Goal: Task Accomplishment & Management: Use online tool/utility

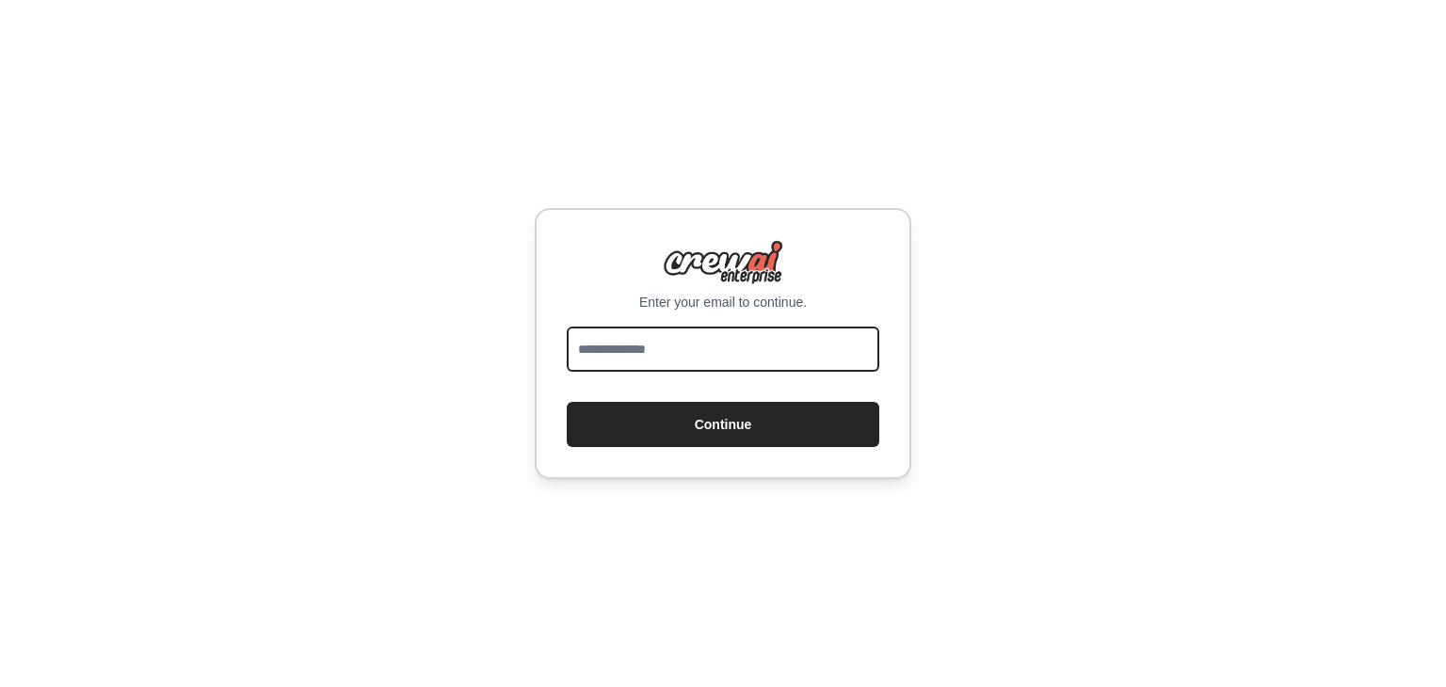
click at [678, 356] on input "email" at bounding box center [723, 349] width 312 height 45
type input "**********"
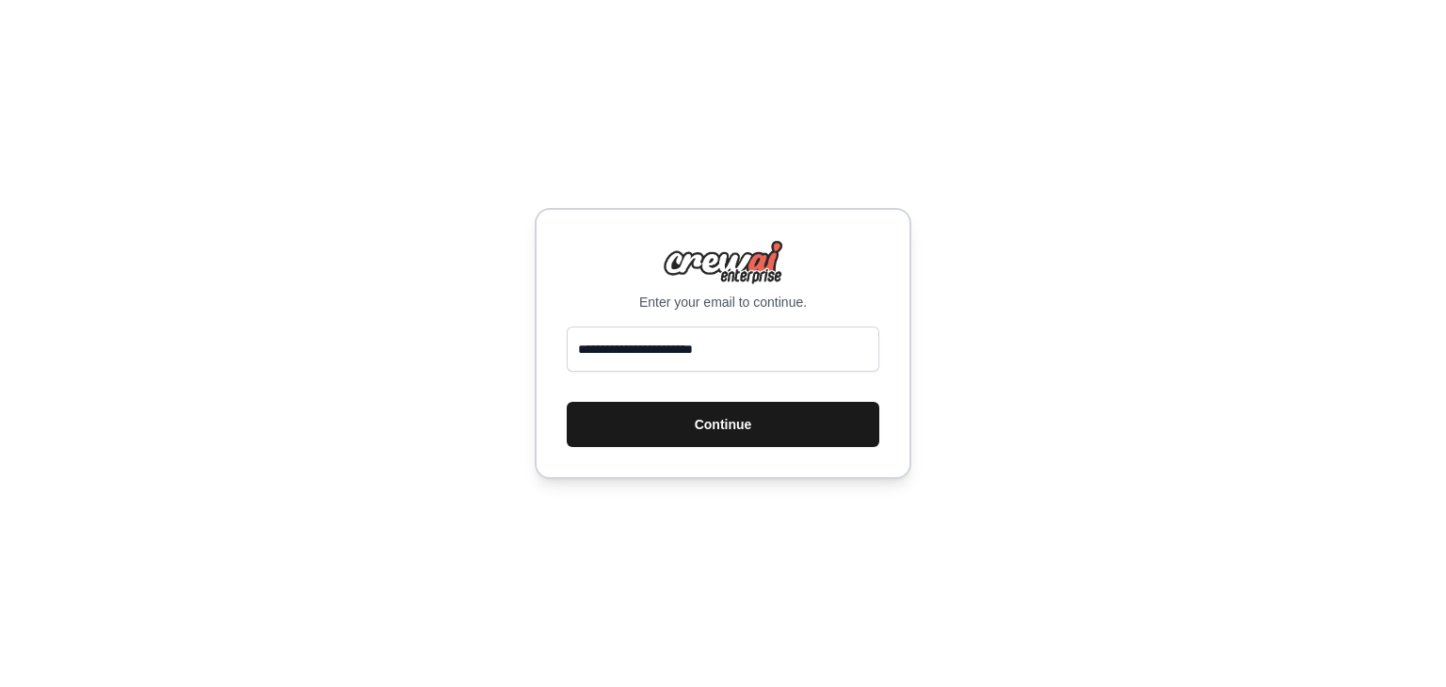
click at [685, 430] on button "Continue" at bounding box center [723, 424] width 312 height 45
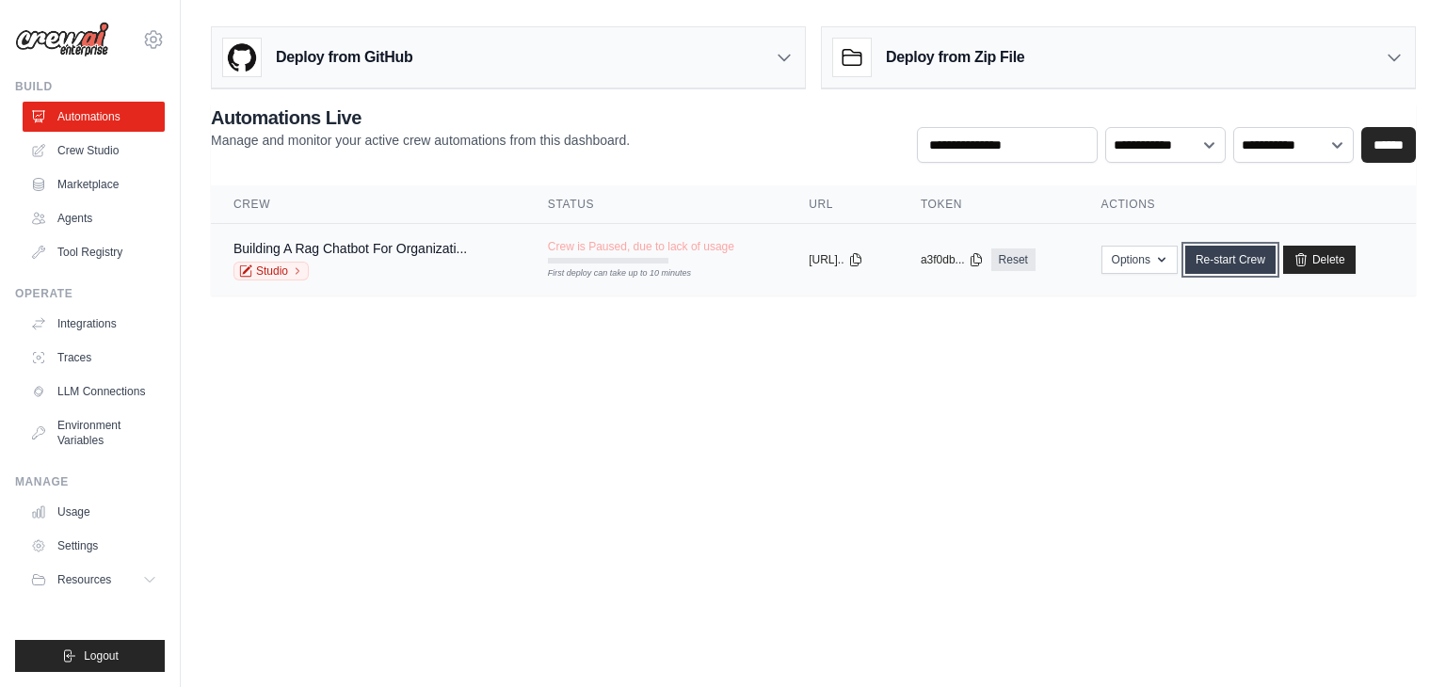
click at [1226, 259] on link "Re-start Crew" at bounding box center [1230, 260] width 90 height 28
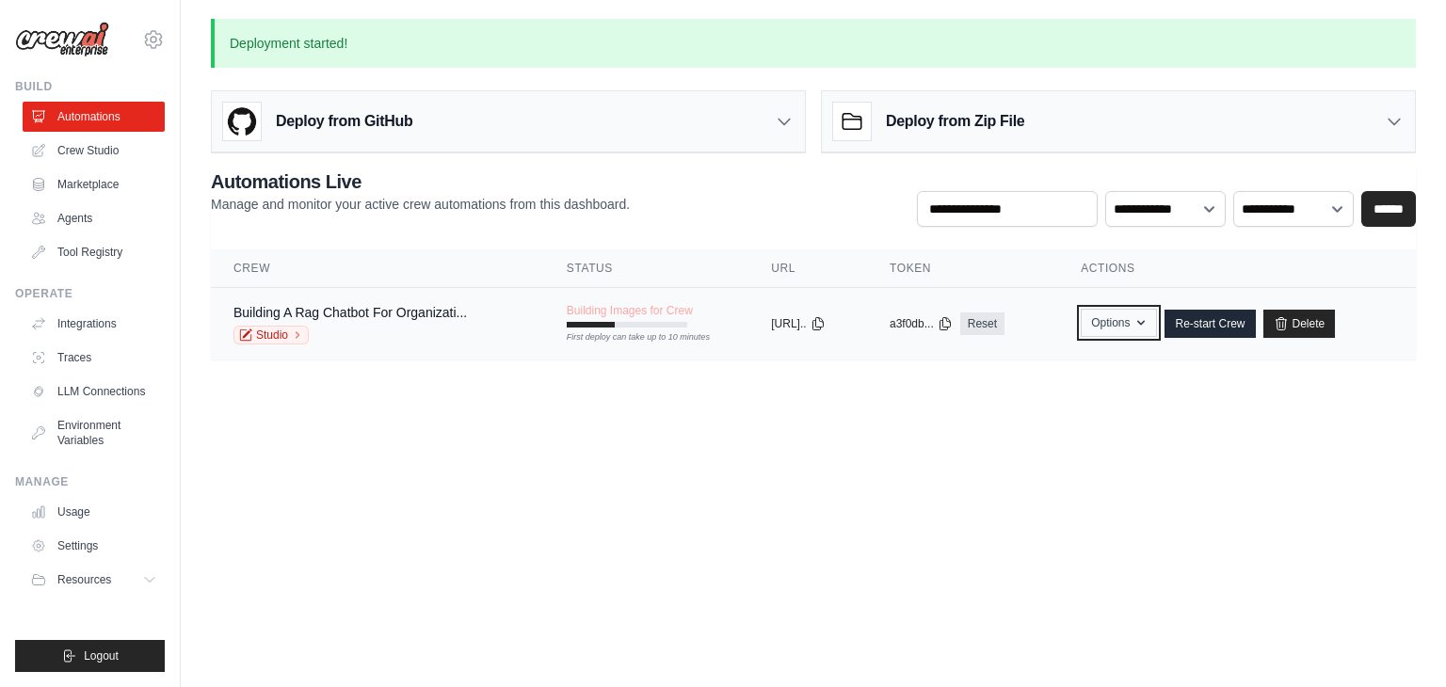
click at [1148, 325] on icon "button" at bounding box center [1140, 322] width 15 height 15
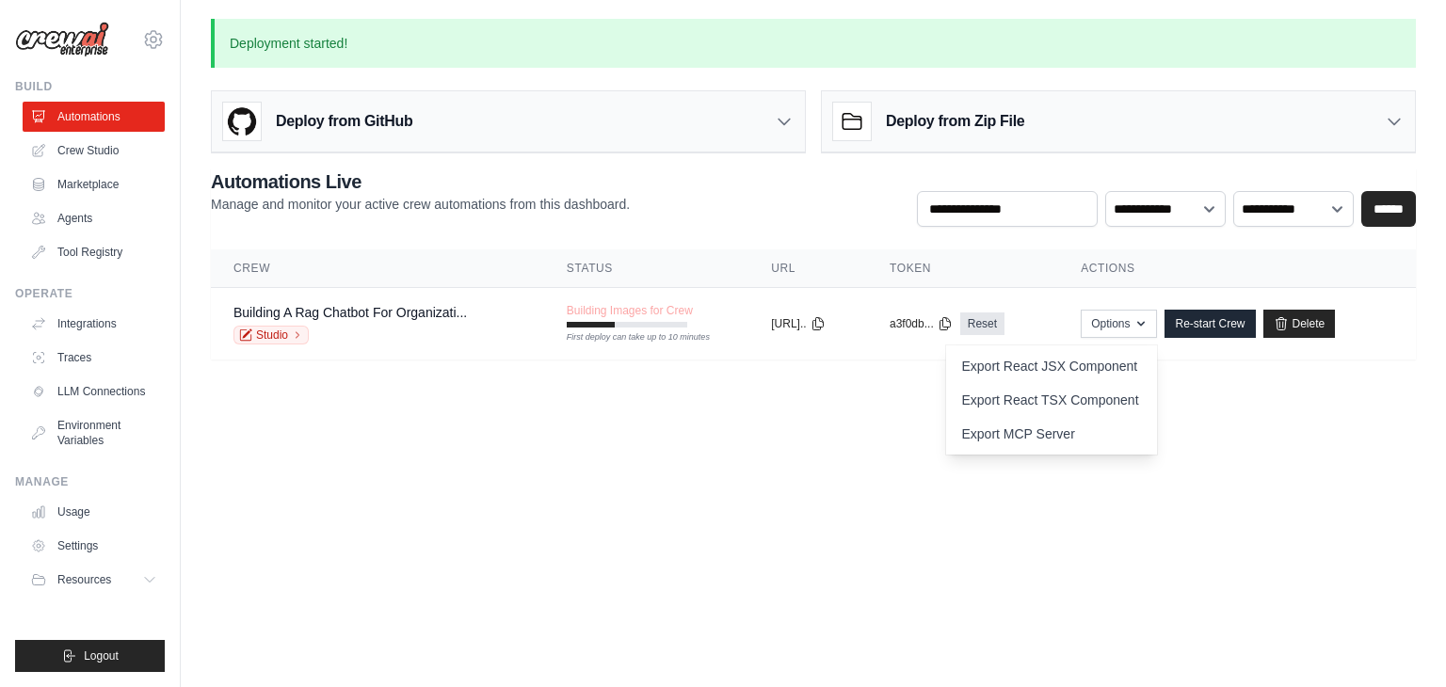
click at [1194, 396] on main "Deployment started! Deploy from GitHub Deploy your project directly from GitHub…" at bounding box center [813, 200] width 1265 height 401
